Goal: Browse casually

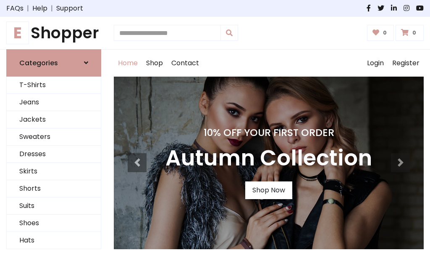
click at [215, 138] on h4 "10% Off Your First Order" at bounding box center [269, 133] width 207 height 12
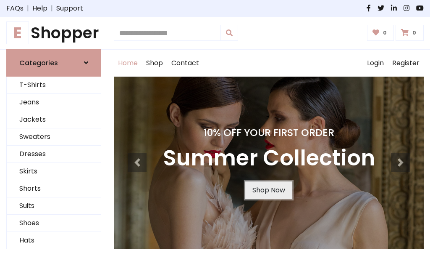
click at [269, 190] on link "Shop Now" at bounding box center [268, 190] width 47 height 18
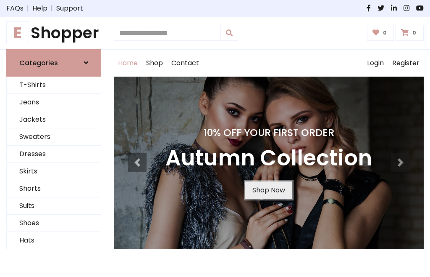
click at [269, 190] on link "Shop Now" at bounding box center [268, 190] width 47 height 18
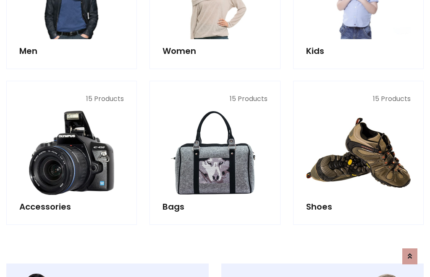
scroll to position [838, 0]
